Goal: Use online tool/utility: Utilize a website feature to perform a specific function

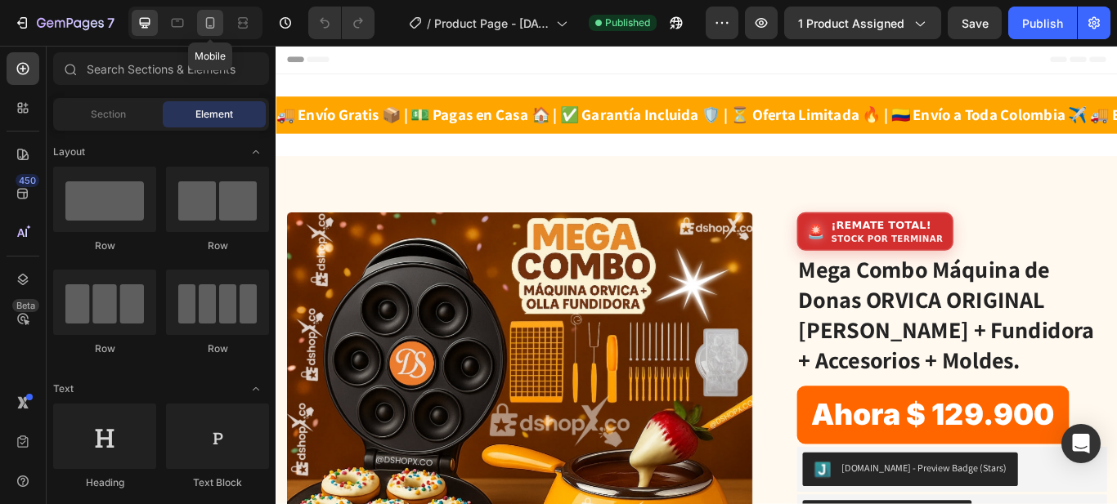
click at [209, 26] on icon at bounding box center [210, 22] width 9 height 11
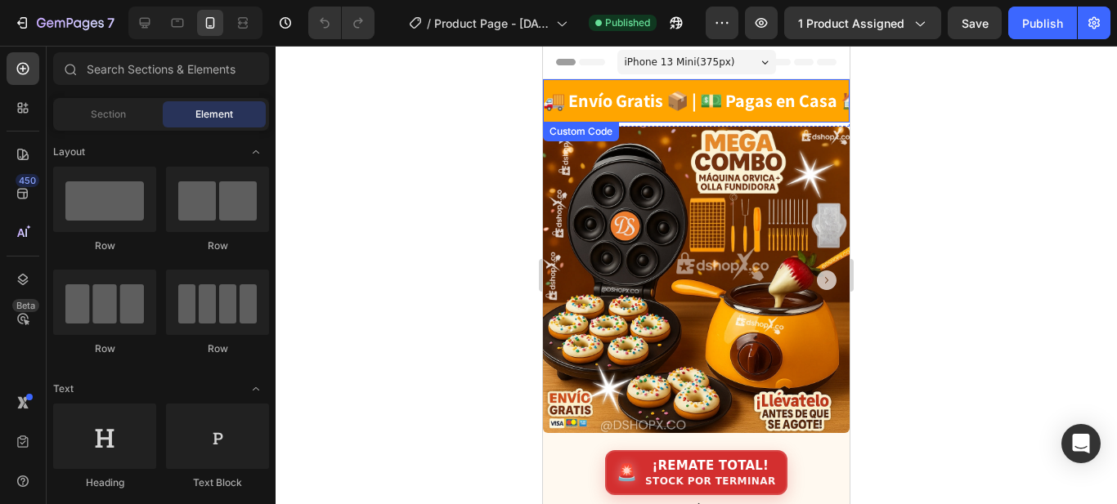
click at [674, 103] on div "🚚 Envío Gratis 📦 | 💵 Pagas en Casa 🏠 | ✅ Garantía Incluida 🛡️ | ⏳ Oferta Limita…" at bounding box center [695, 100] width 307 height 27
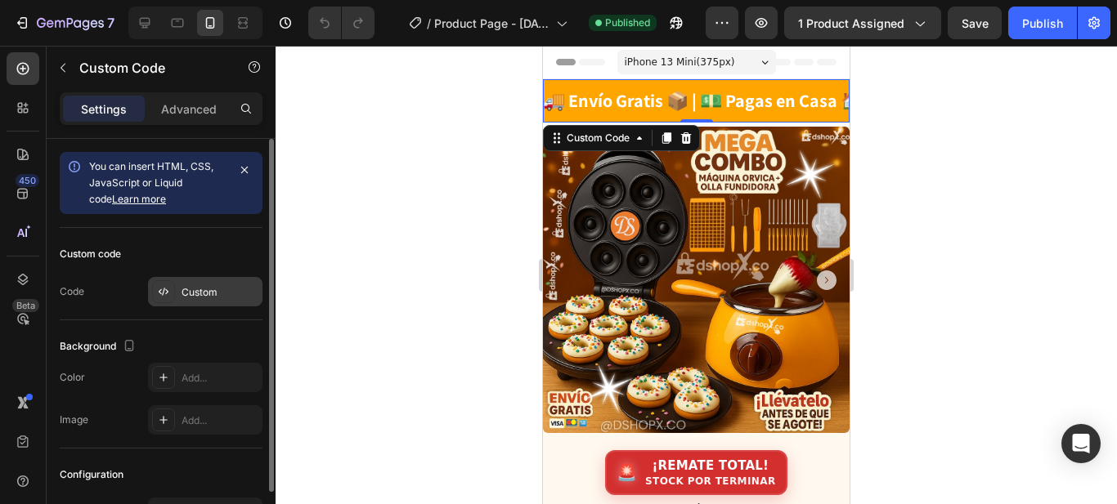
click at [198, 301] on div "Custom" at bounding box center [205, 291] width 114 height 29
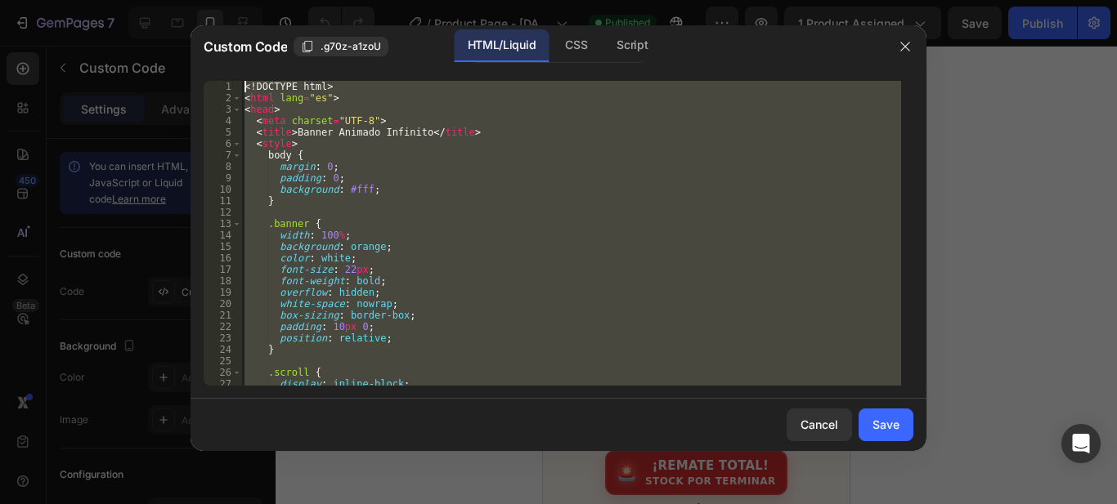
drag, startPoint x: 299, startPoint y: 356, endPoint x: 159, endPoint y: 8, distance: 374.5
click at [159, 8] on div "Custom Code .g70z-a1zoU HTML/Liquid CSS Script </html> 1 2 3 4 5 6 7 8 9 10 11 …" at bounding box center [558, 252] width 1117 height 504
type textarea "<!DOCTYPE html> <html lang="es">"
click at [912, 45] on button "button" at bounding box center [905, 47] width 26 height 26
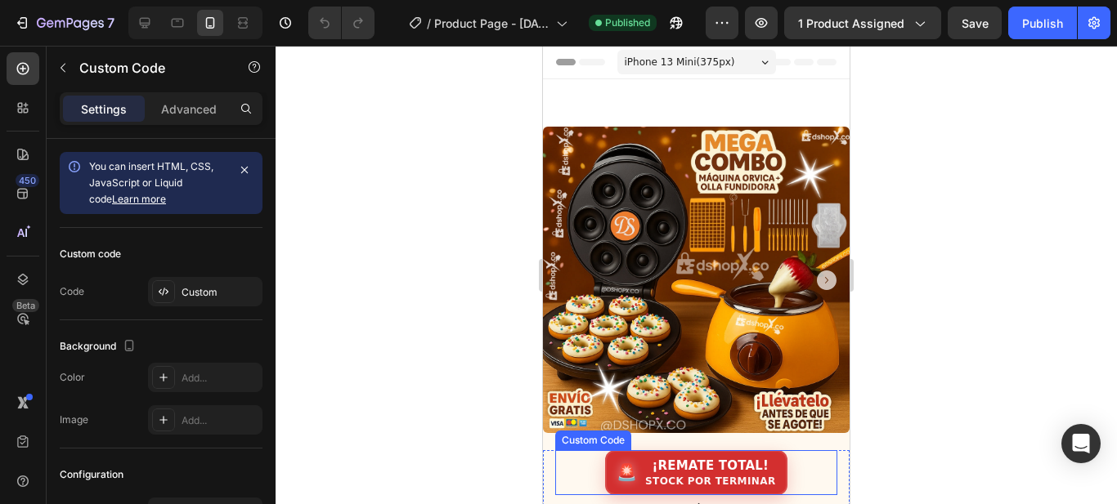
click at [714, 477] on div "Stock por terminar" at bounding box center [710, 482] width 131 height 10
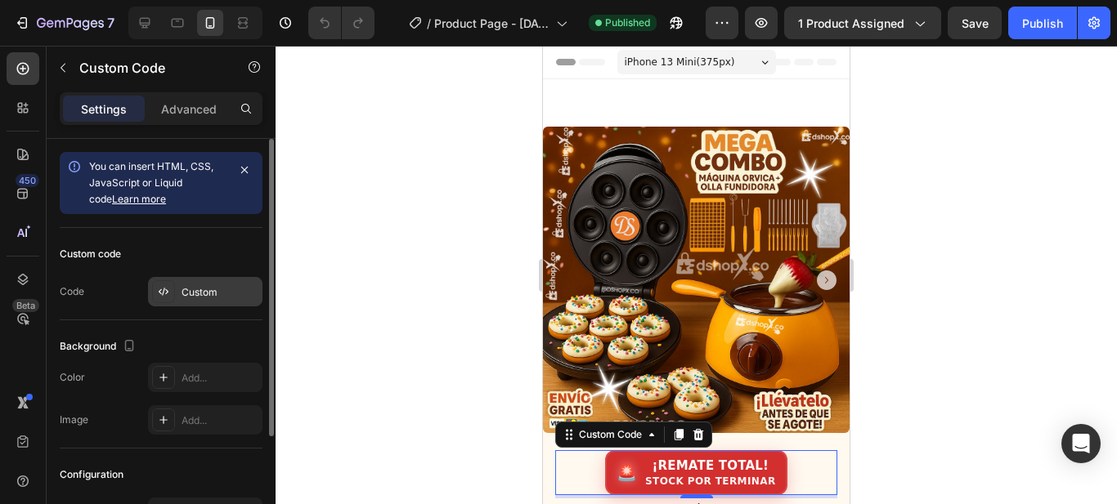
click at [228, 301] on div "Custom" at bounding box center [205, 291] width 114 height 29
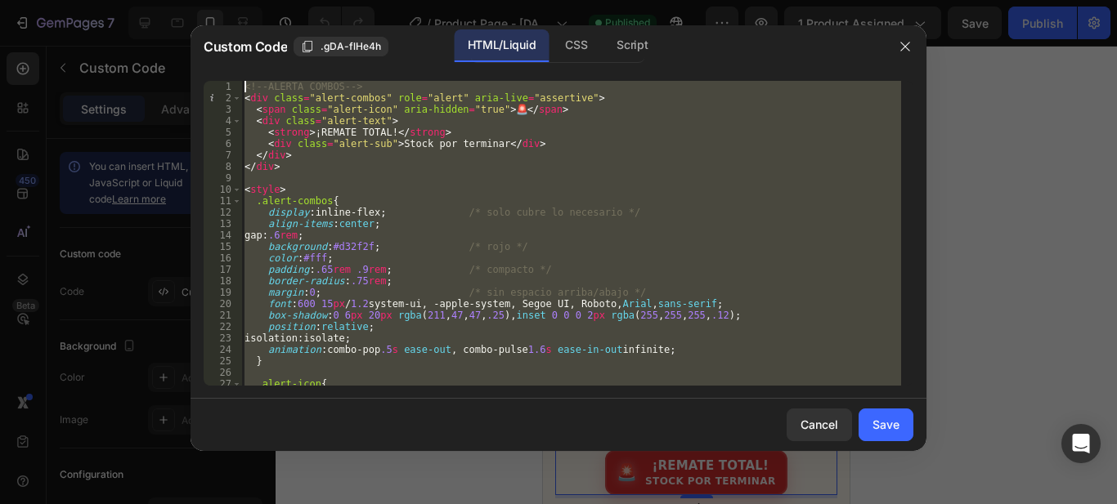
drag, startPoint x: 300, startPoint y: 367, endPoint x: 153, endPoint y: 7, distance: 388.6
click at [152, 0] on html "7 / Product Page - [DATE] 20:38:12 Published Preview 1 product assigned Save Pu…" at bounding box center [558, 0] width 1117 height 0
type textarea "<!-- ALERTA COMBOS --> <div class="alert-combos" role="alert" aria-live="assert…"
click at [903, 49] on icon "button" at bounding box center [904, 46] width 9 height 9
